Goal: Task Accomplishment & Management: Use online tool/utility

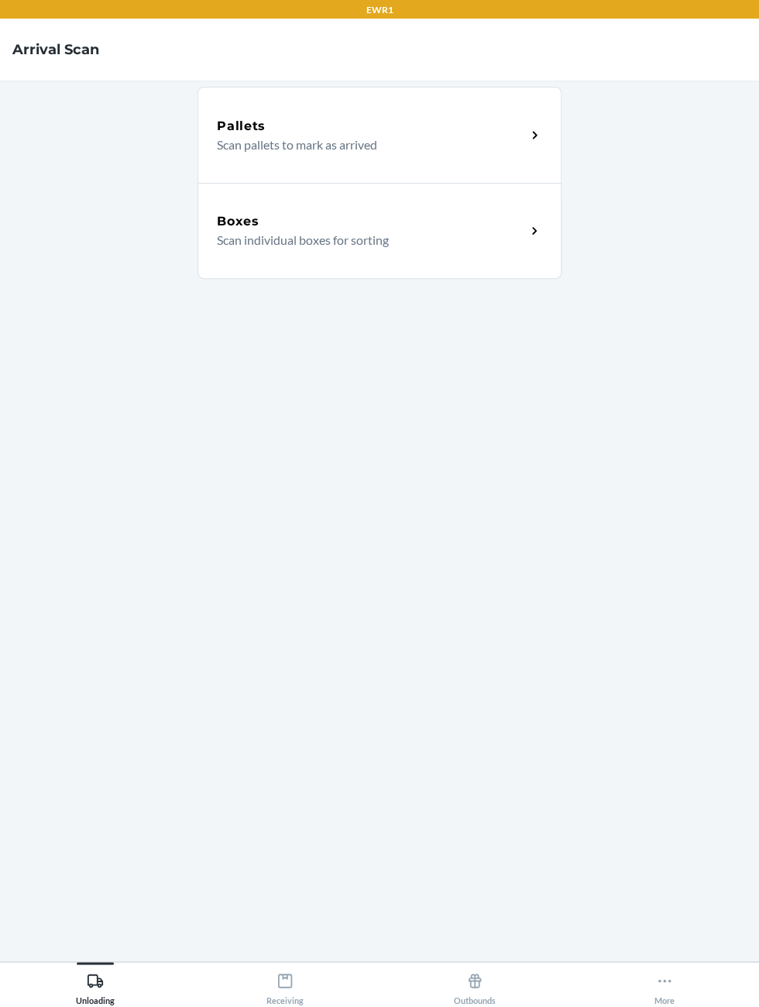
click at [528, 126] on icon at bounding box center [535, 135] width 18 height 18
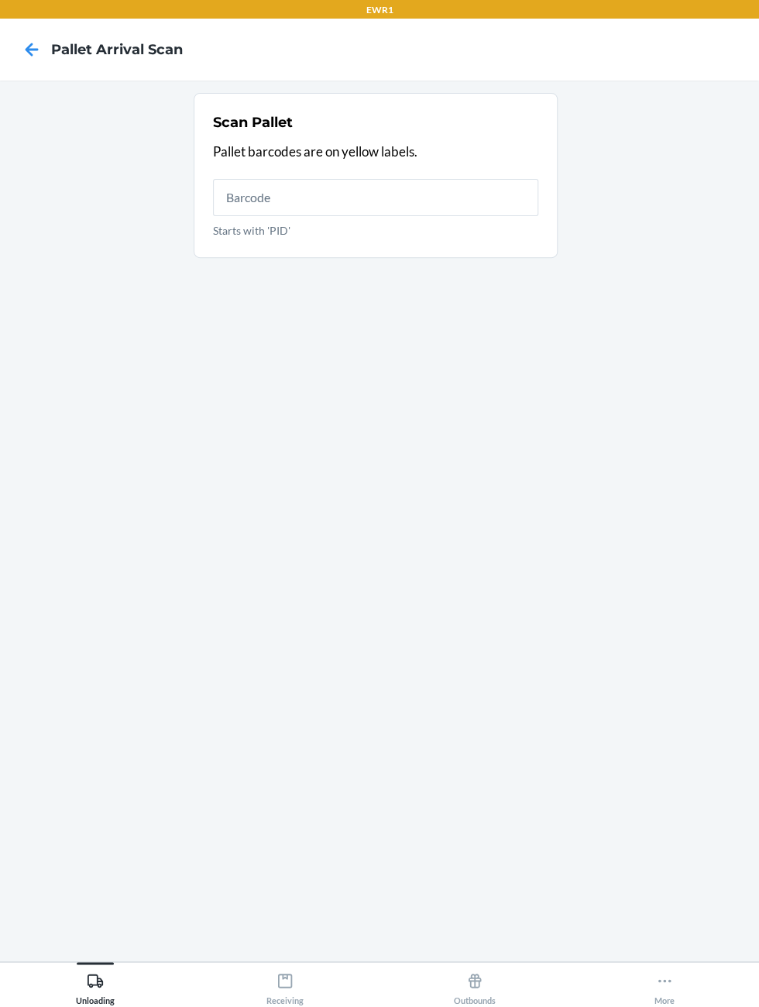
click at [526, 205] on input "Starts with 'PID'" at bounding box center [375, 197] width 325 height 37
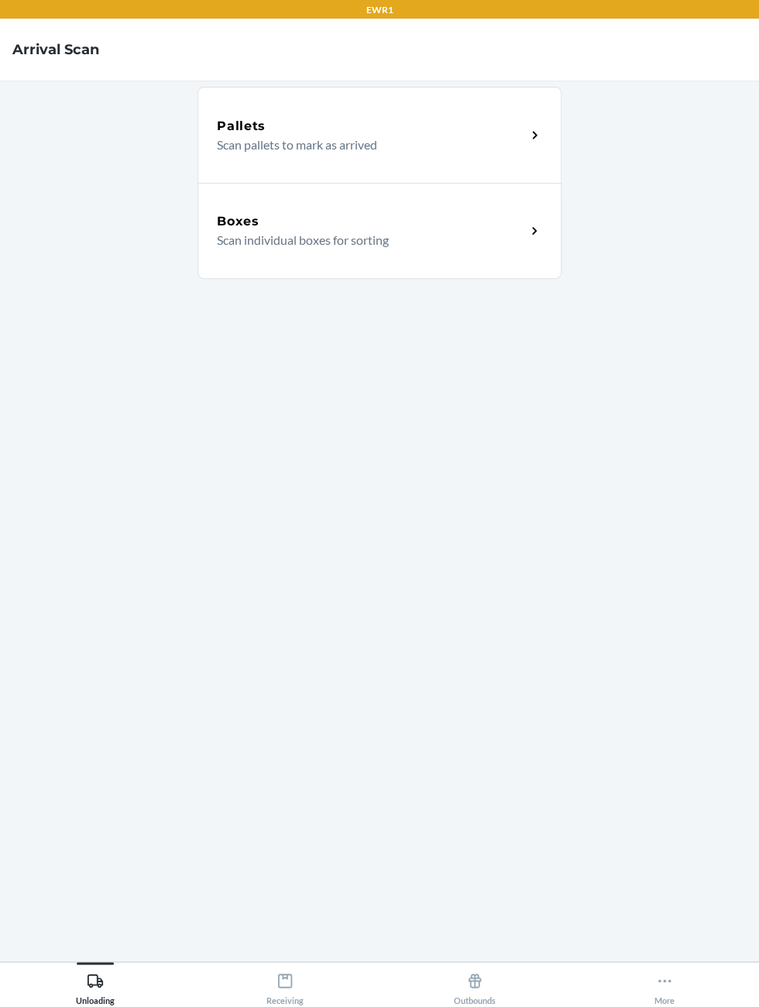
click at [506, 198] on div "Boxes Scan individual boxes for sorting" at bounding box center [379, 231] width 364 height 96
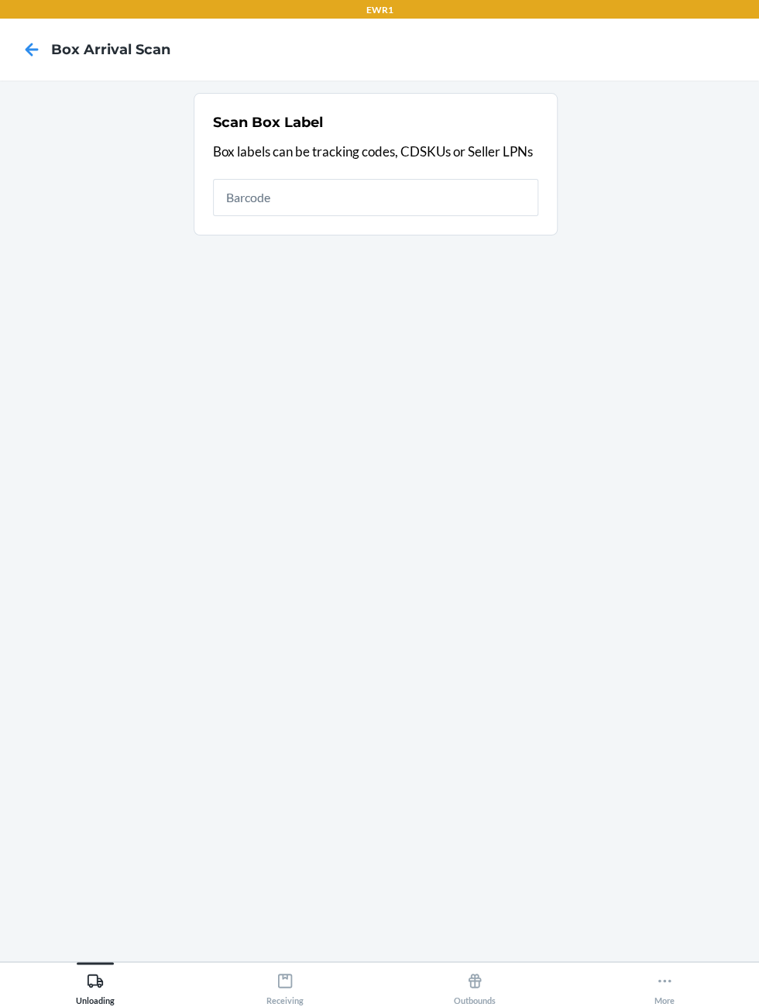
click at [564, 160] on form "Scan Box Label Box labels can be tracking codes, CDSKUs or Seller LPNs" at bounding box center [380, 164] width 372 height 142
click at [532, 188] on input "text" at bounding box center [375, 197] width 325 height 37
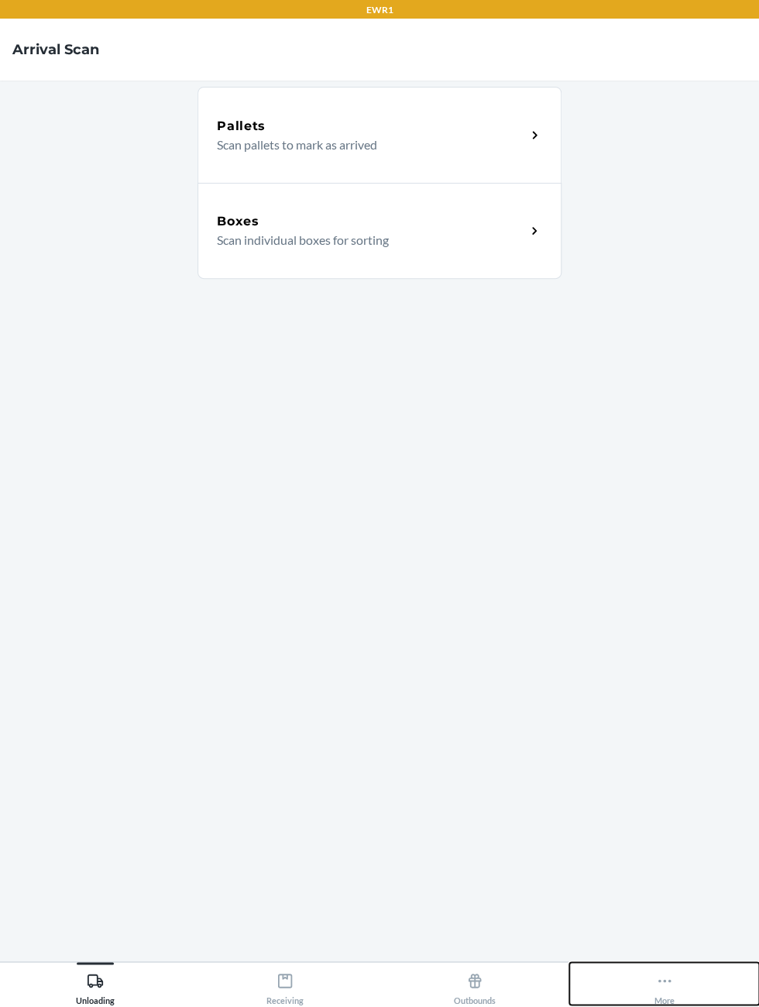
click at [667, 1004] on div "More" at bounding box center [664, 984] width 20 height 39
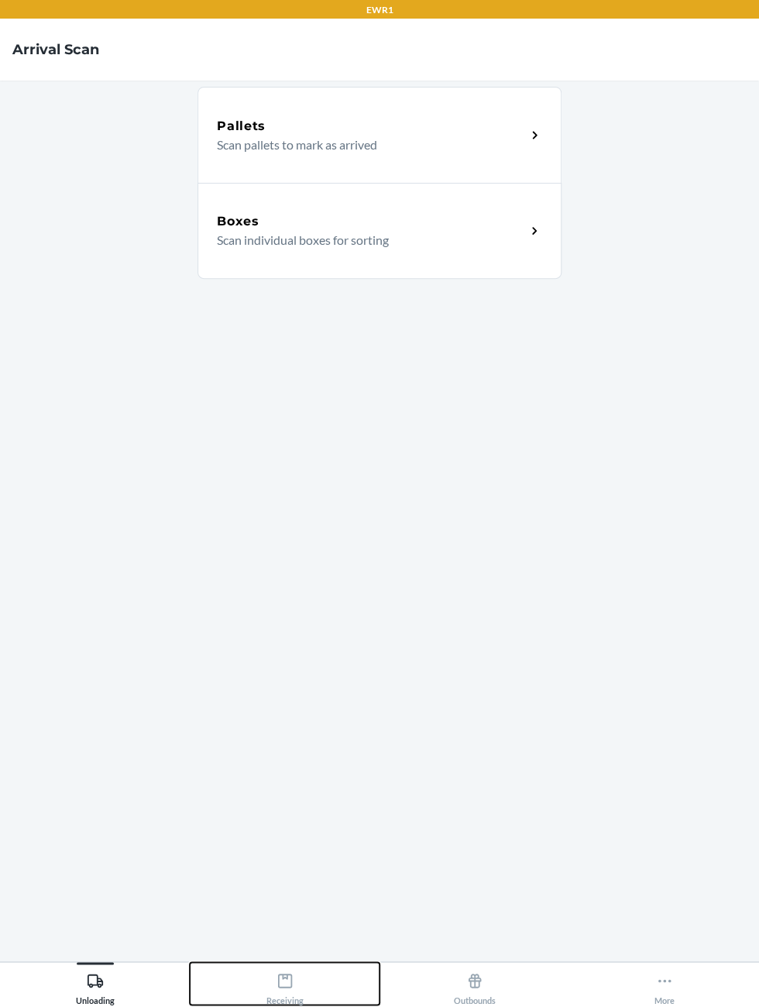
click at [262, 1004] on button "Receiving" at bounding box center [285, 983] width 190 height 43
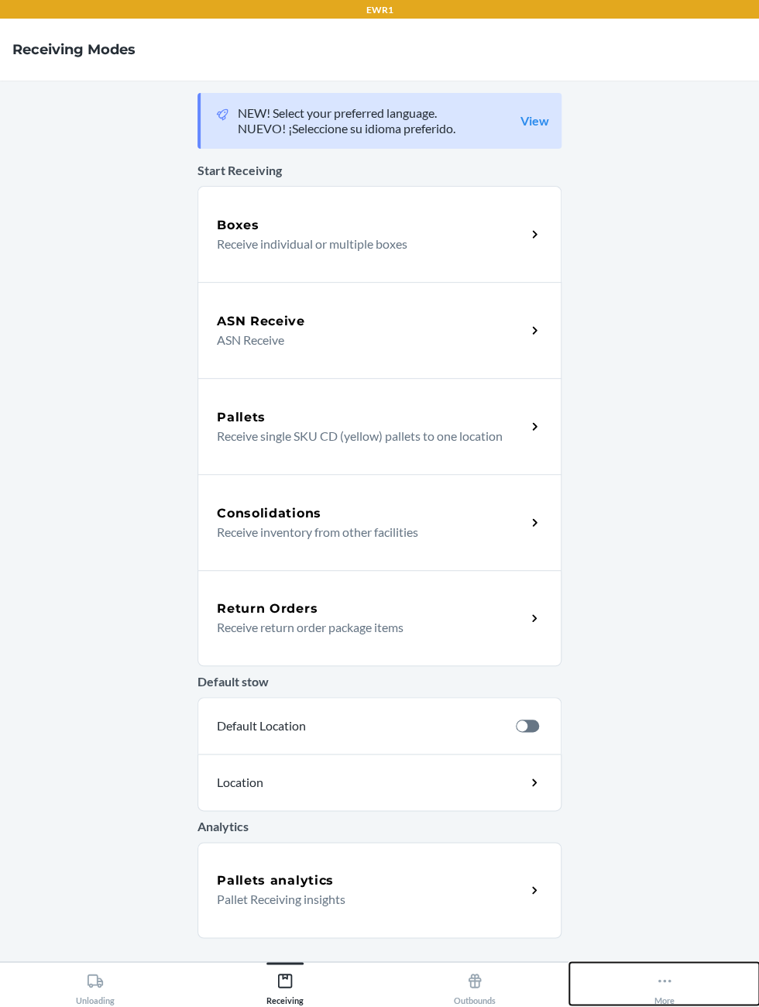
click at [679, 1004] on button "More" at bounding box center [664, 983] width 190 height 43
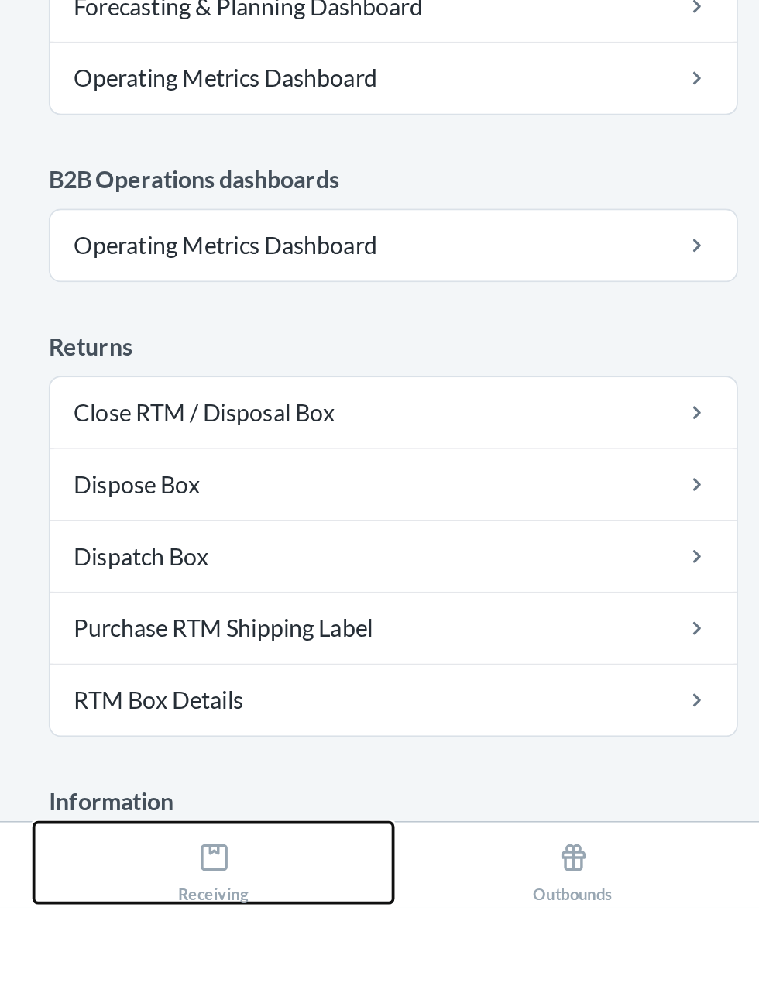
click at [295, 1004] on div "Receiving" at bounding box center [284, 984] width 37 height 39
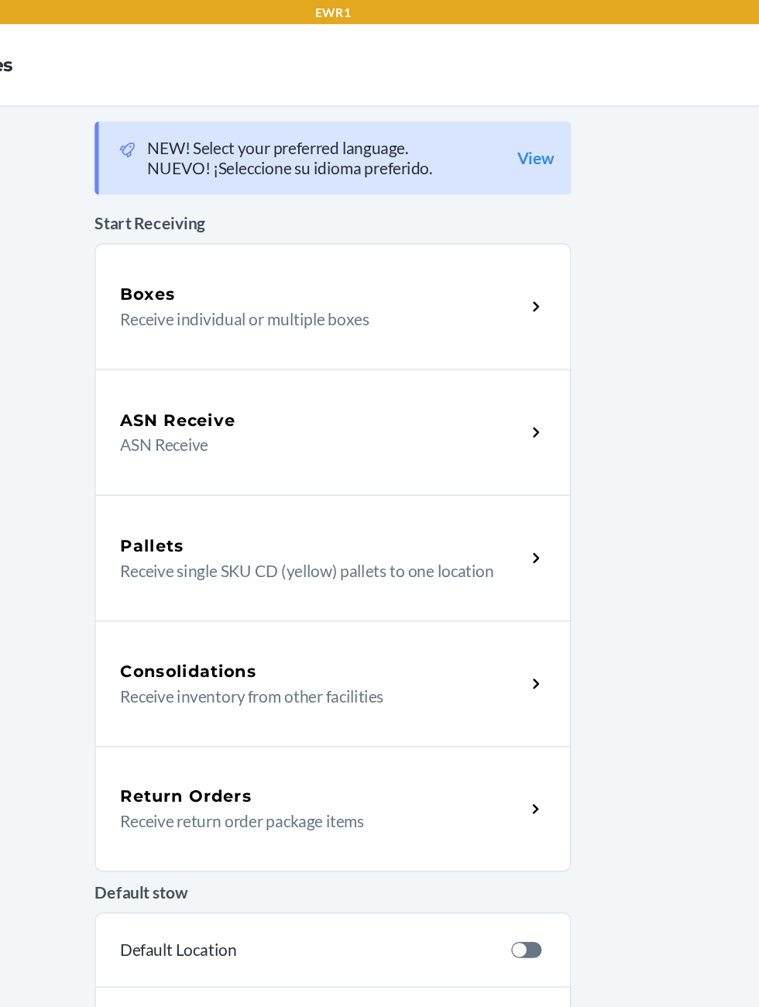
click at [266, 228] on div "Boxes" at bounding box center [371, 225] width 309 height 19
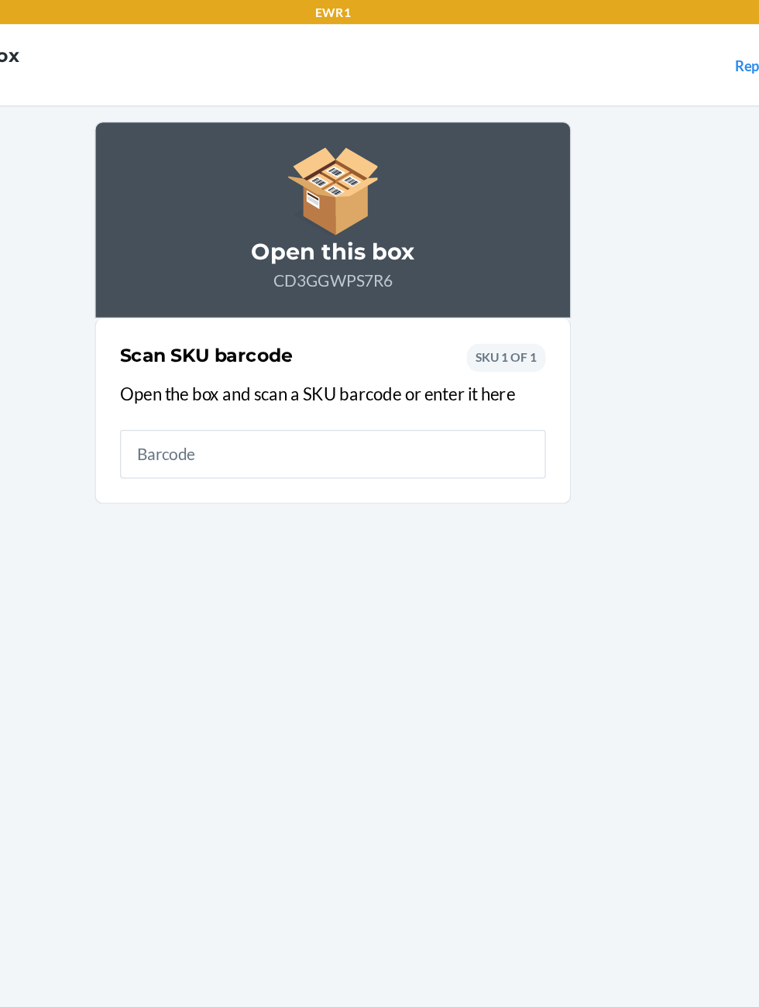
scroll to position [112, 0]
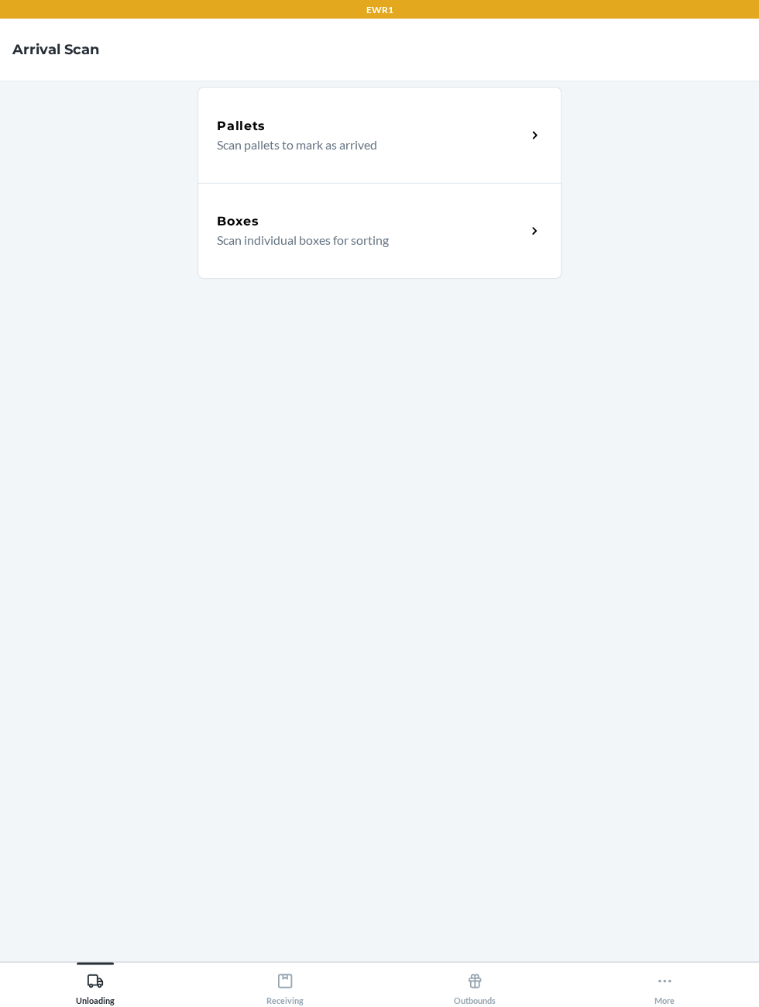
click at [406, 157] on div "Pallets Scan pallets to mark as arrived" at bounding box center [379, 135] width 364 height 96
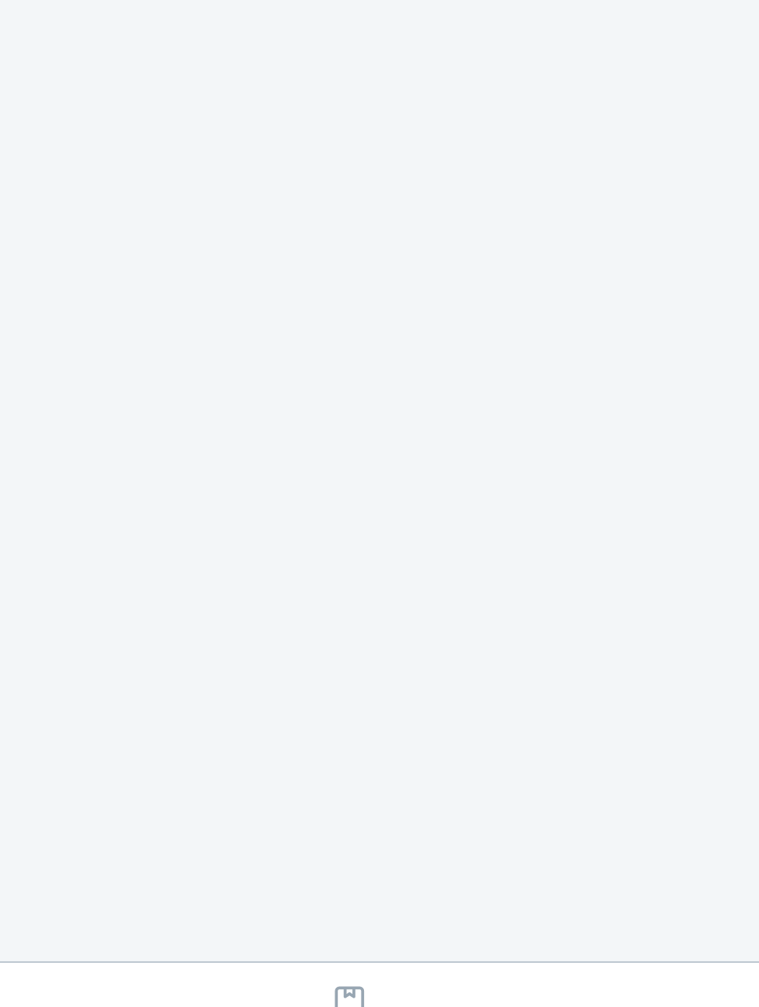
scroll to position [70, 0]
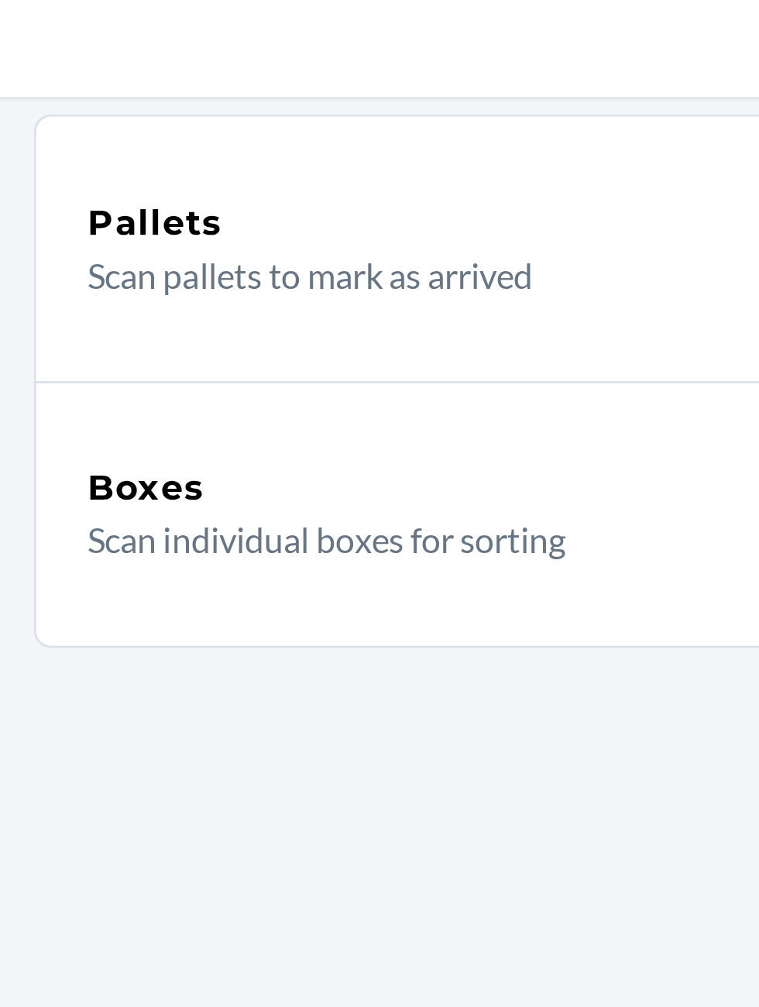
click at [295, 231] on p "Scan individual boxes for sorting" at bounding box center [365, 240] width 297 height 19
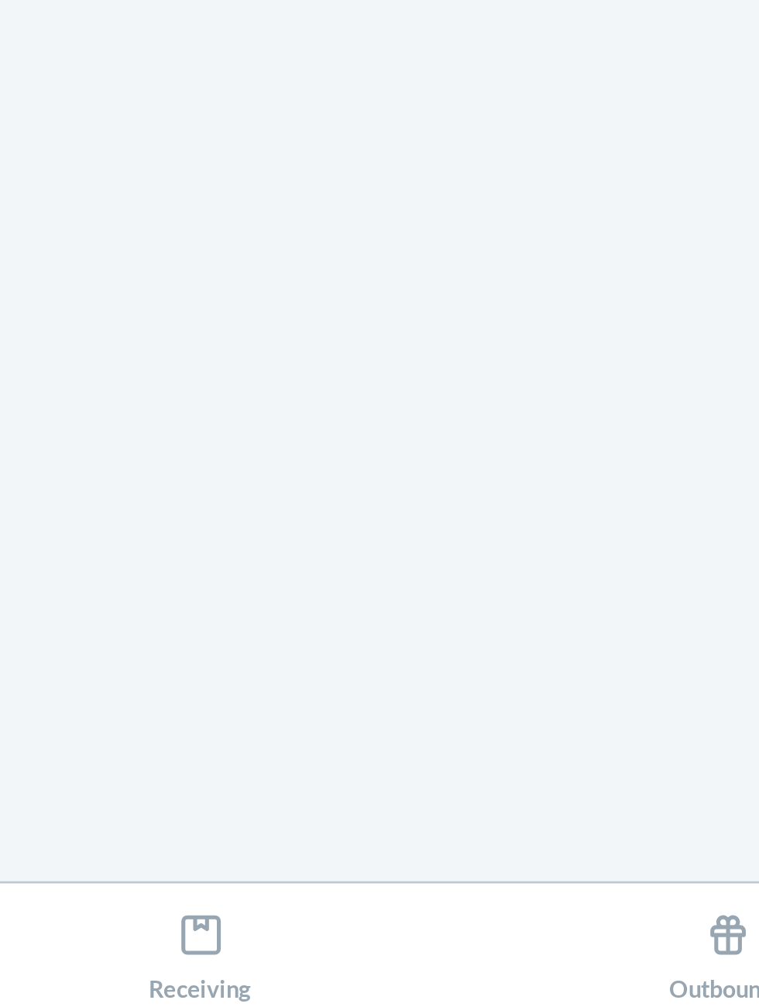
scroll to position [112, 0]
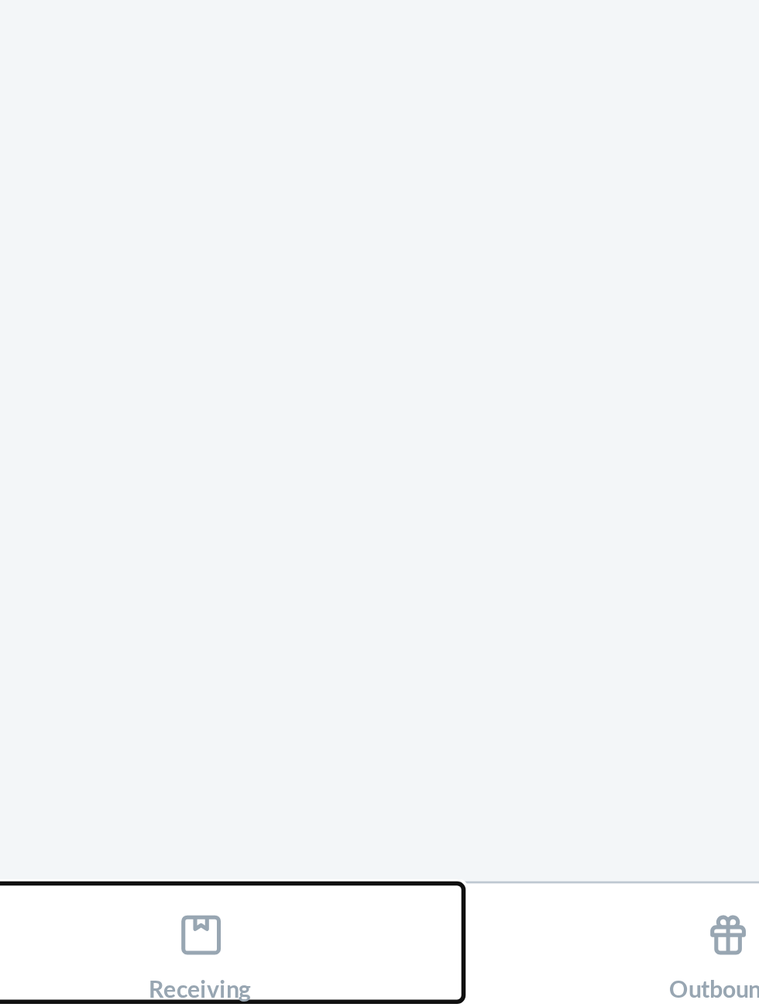
click at [283, 977] on icon at bounding box center [284, 980] width 14 height 14
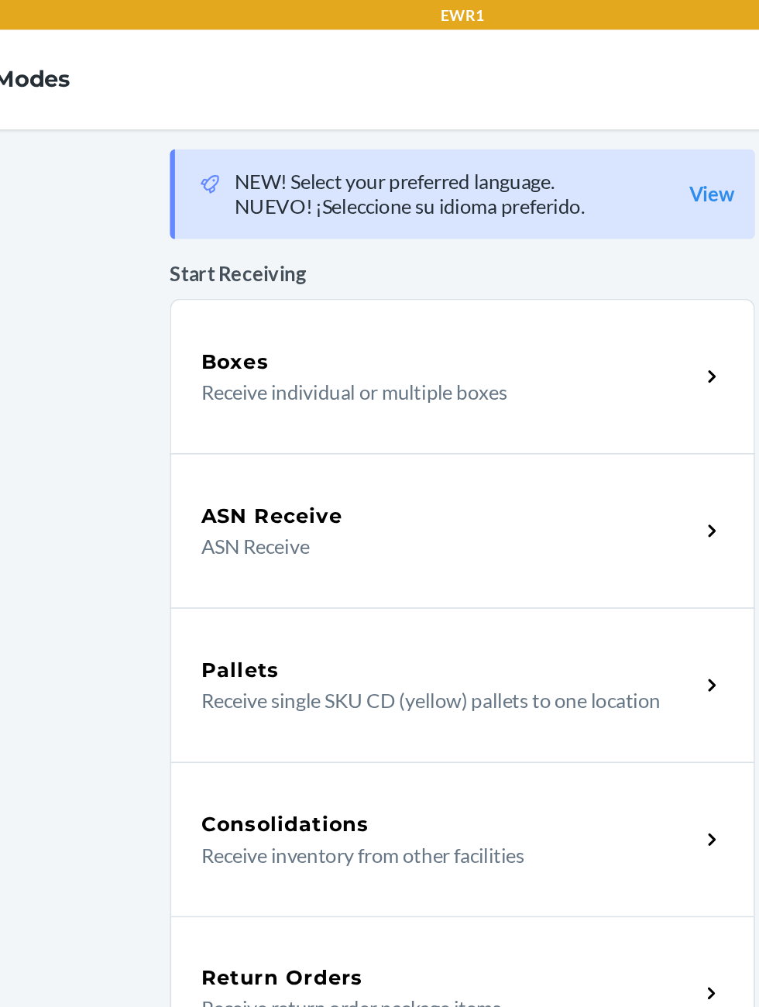
scroll to position [98, 0]
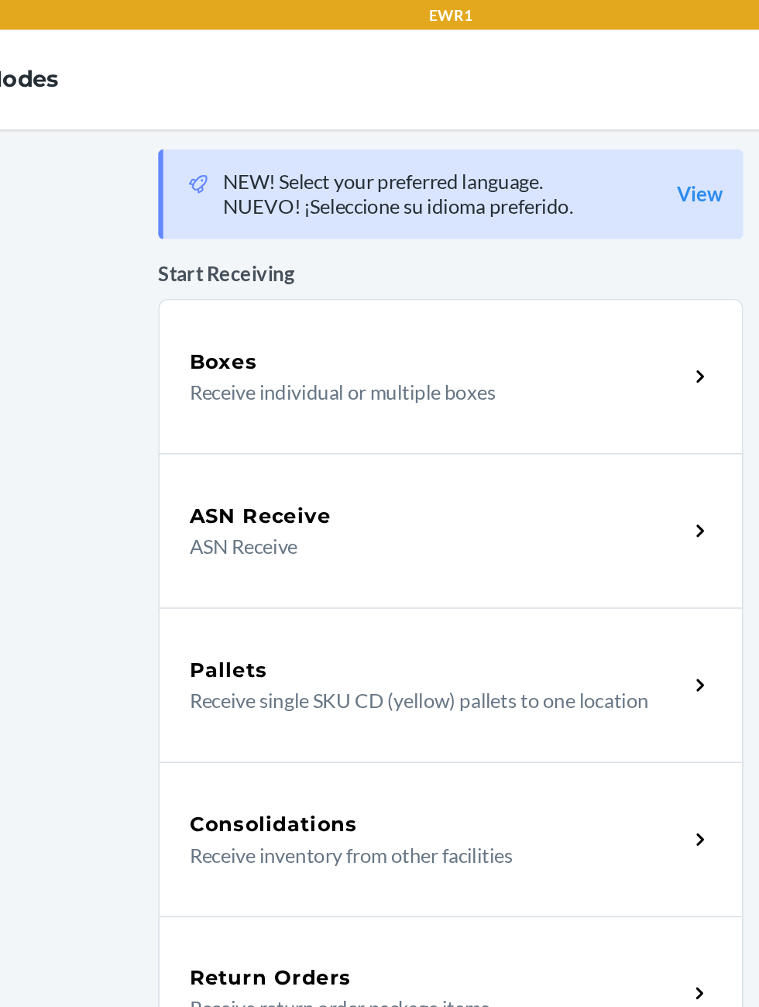
click at [279, 186] on div "Boxes Receive individual or multiple boxes" at bounding box center [379, 234] width 364 height 96
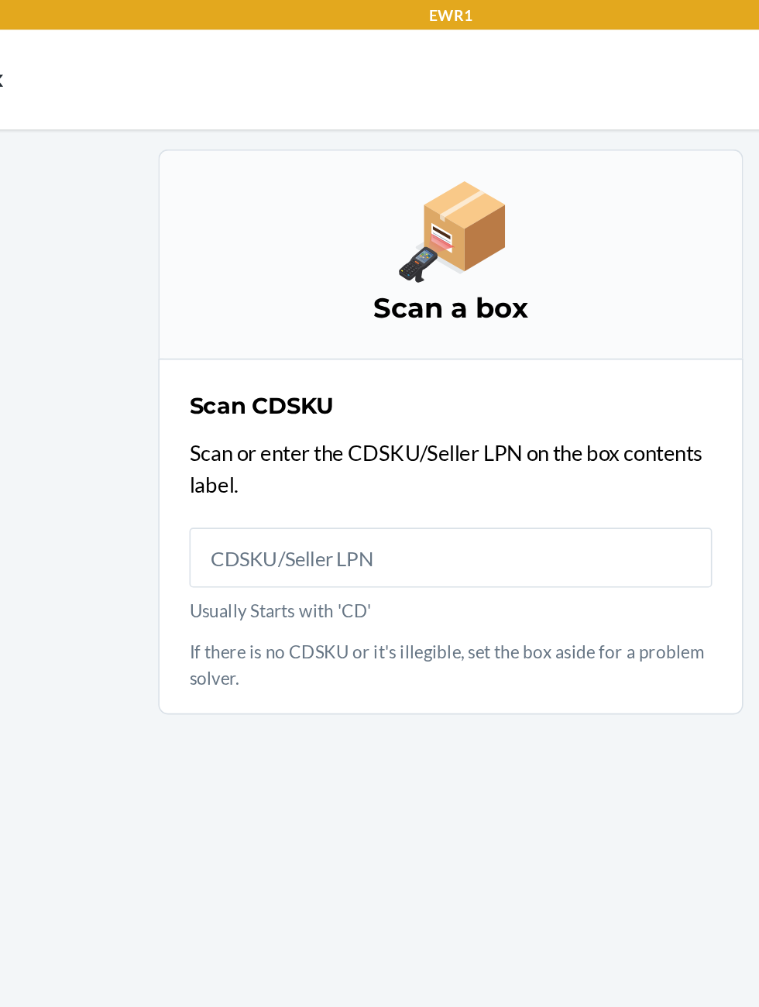
click at [256, 122] on div "Scan a box" at bounding box center [379, 158] width 364 height 130
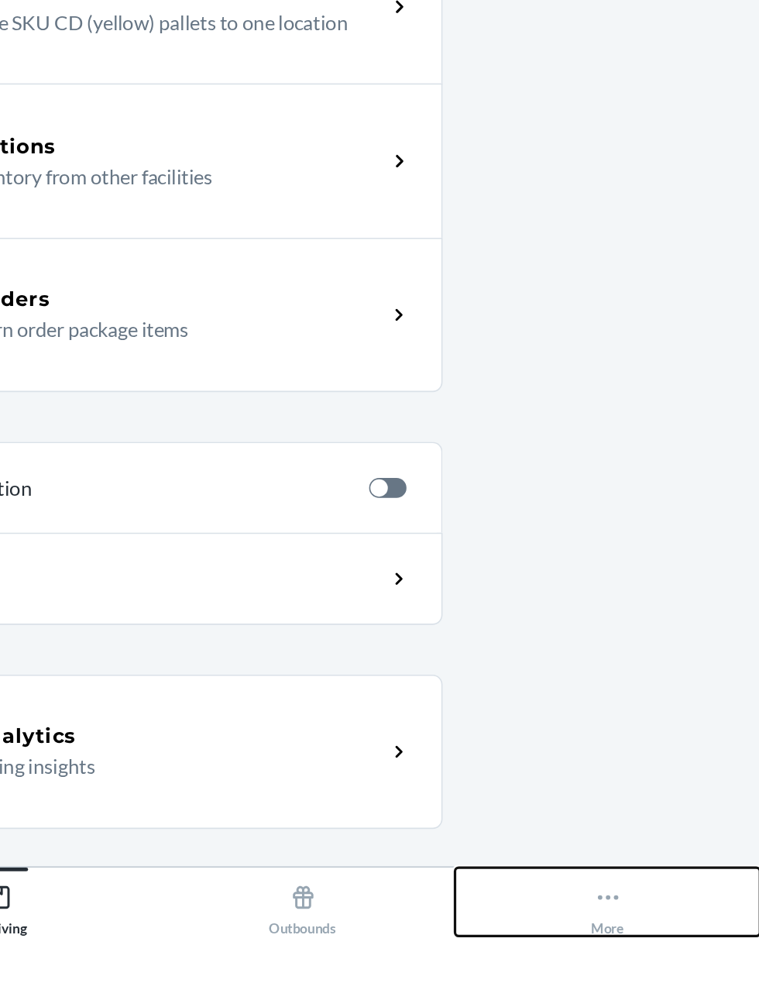
click at [678, 1004] on button "More" at bounding box center [664, 983] width 190 height 43
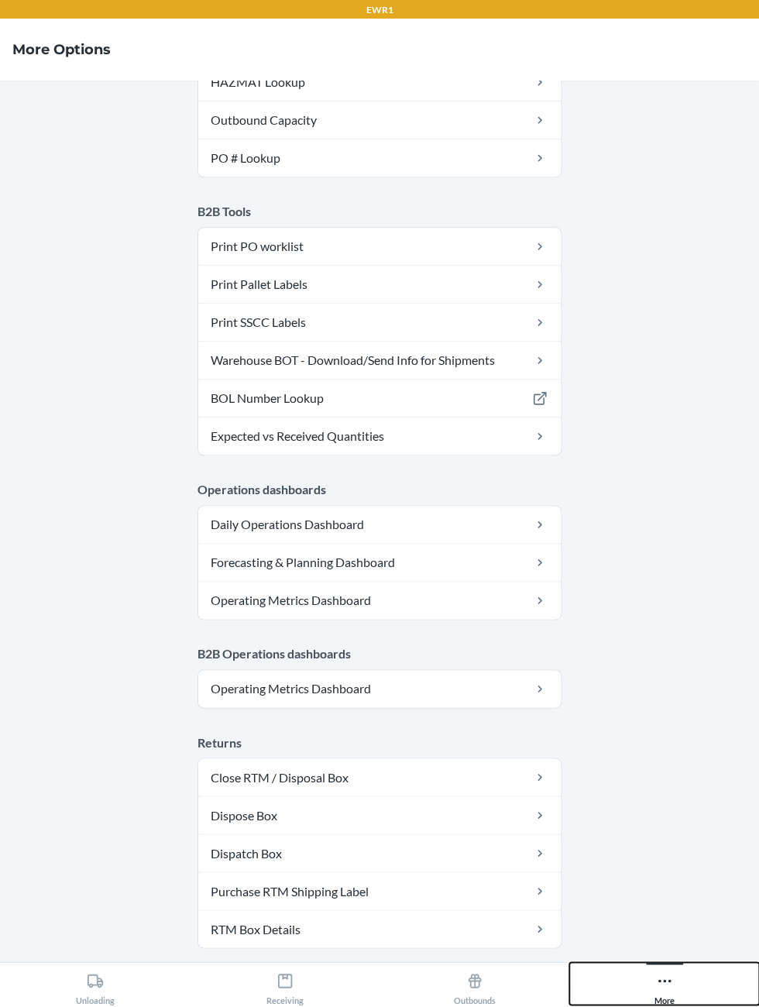
scroll to position [331, 0]
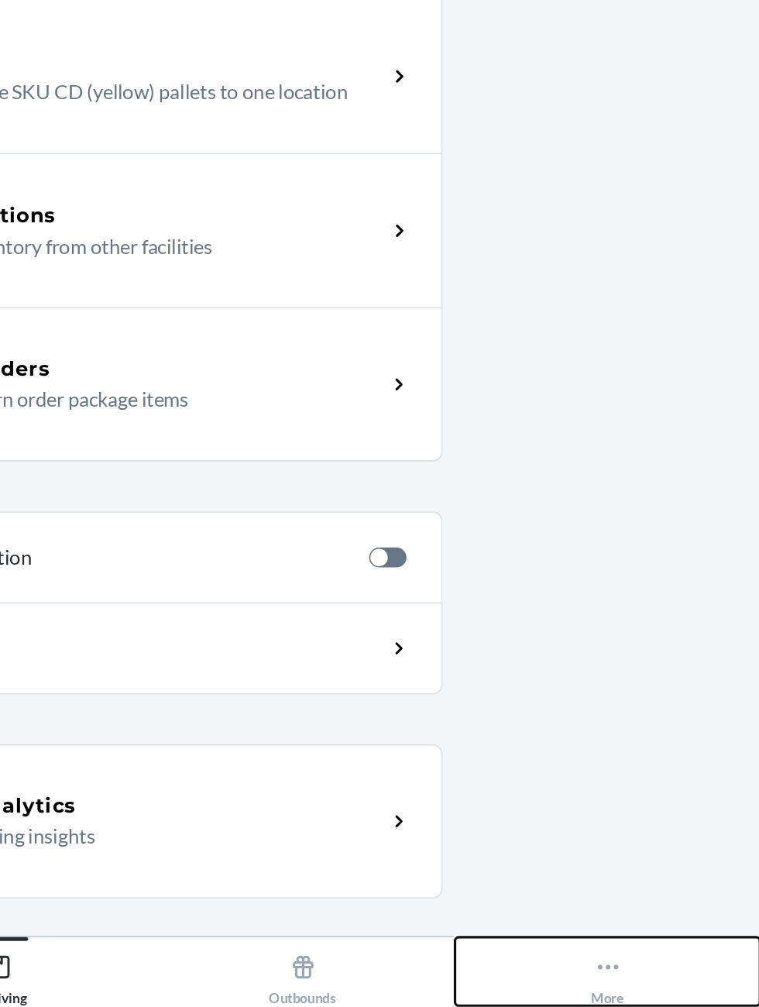
scroll to position [107, 0]
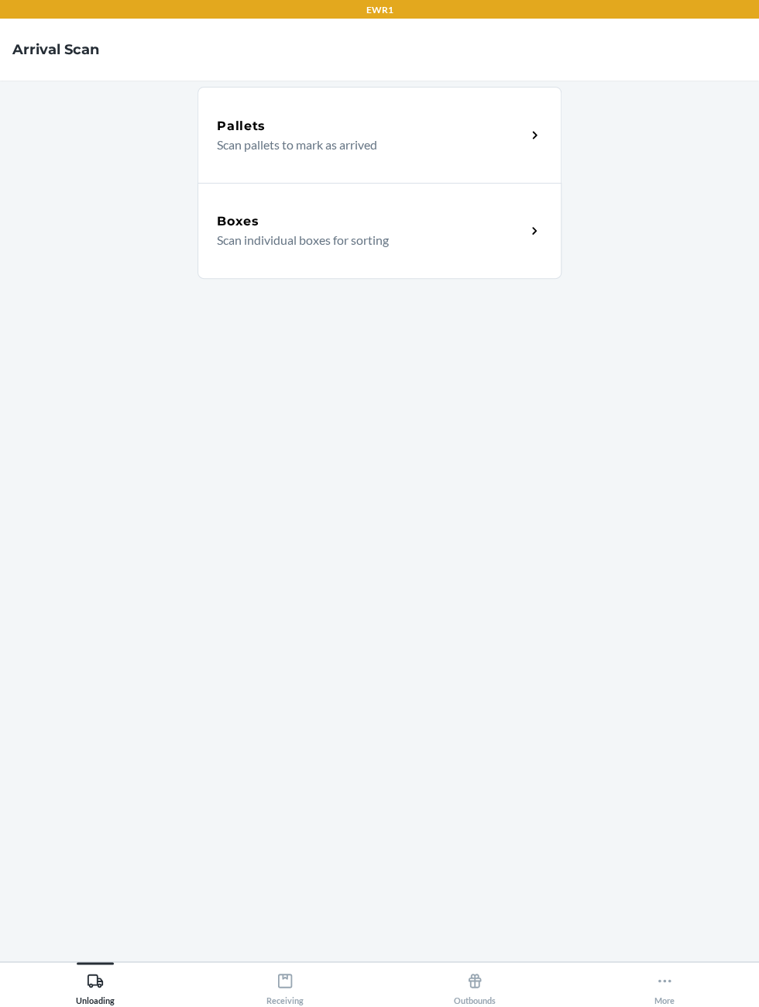
click at [166, 575] on main "Pallets Scan pallets to mark as arrived Boxes Scan individual boxes for sorting" at bounding box center [379, 521] width 759 height 880
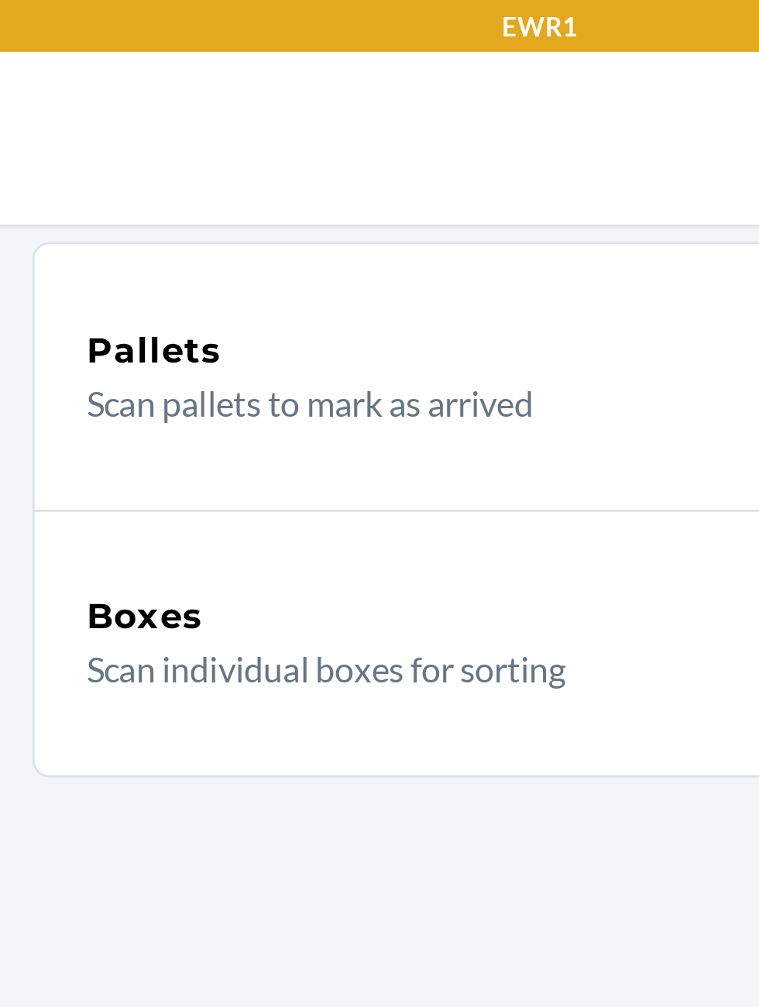
click at [245, 238] on p "Scan individual boxes for sorting" at bounding box center [365, 240] width 297 height 19
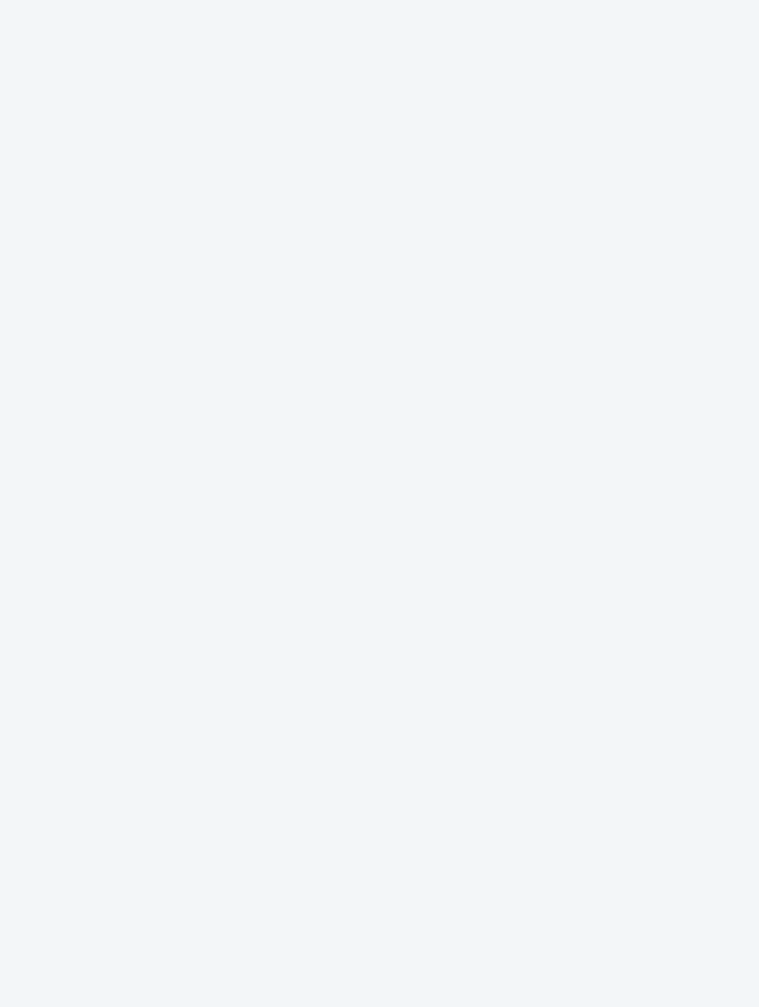
scroll to position [112, 0]
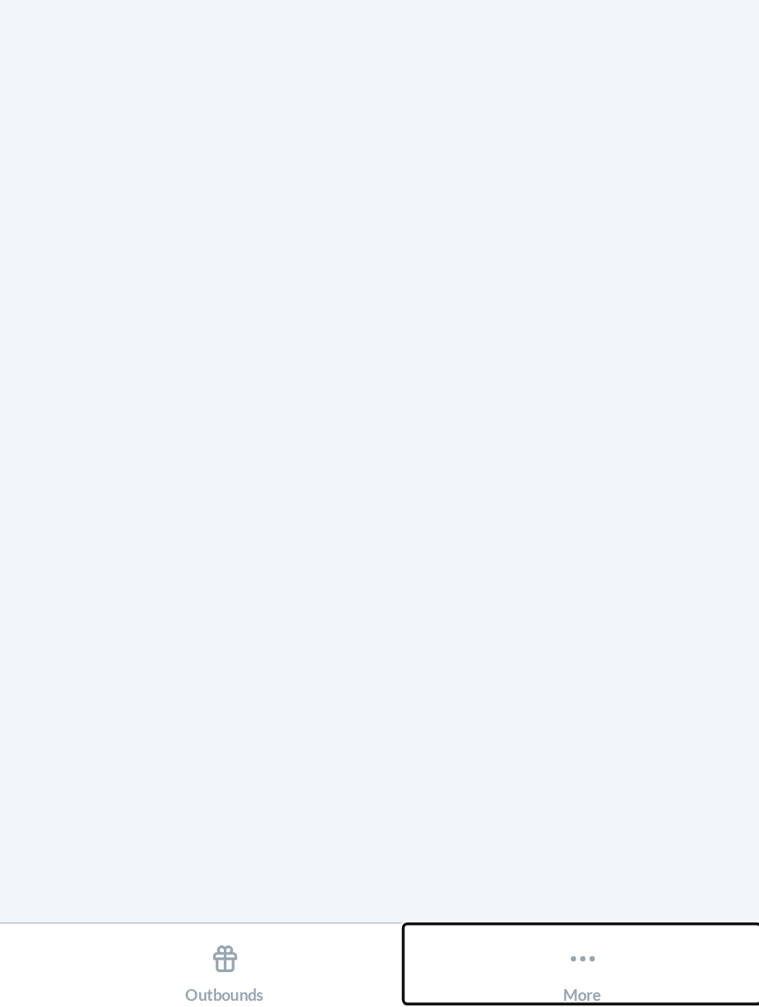
click at [661, 980] on icon at bounding box center [664, 980] width 17 height 17
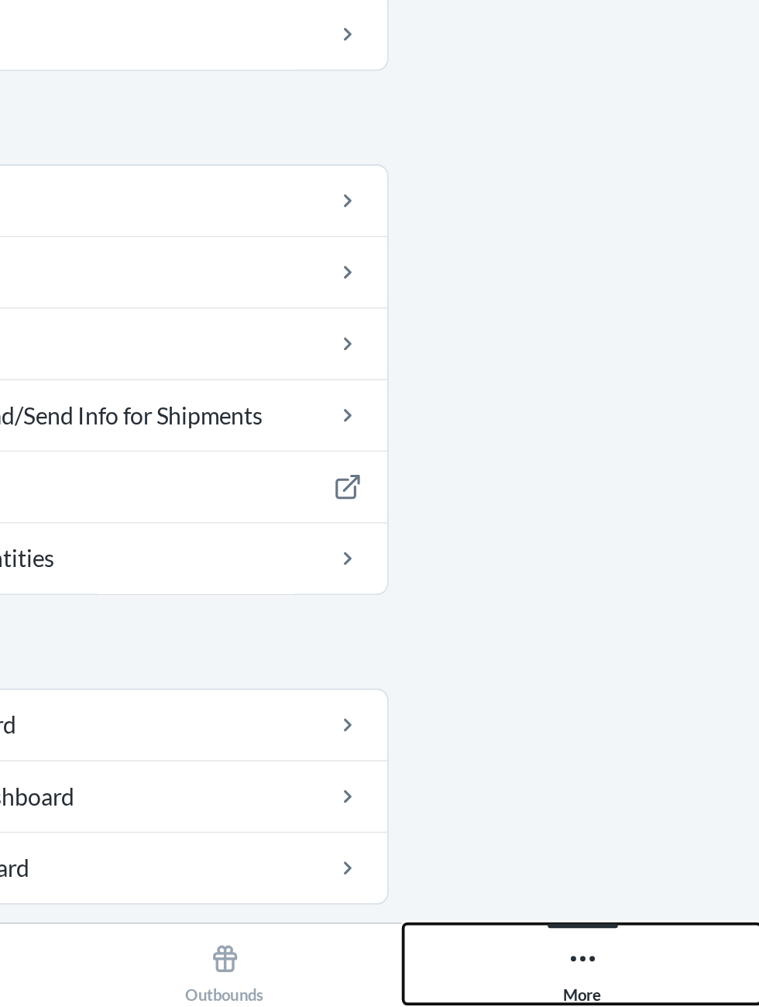
scroll to position [363, 0]
